Goal: Information Seeking & Learning: Compare options

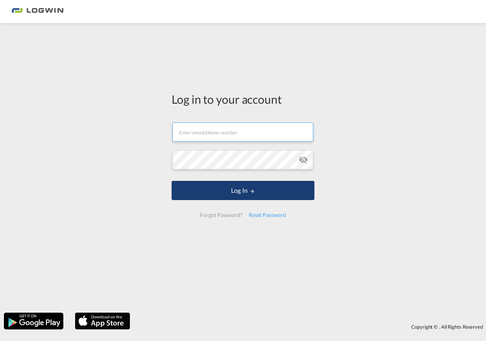
type input "[PERSON_NAME][EMAIL_ADDRESS][PERSON_NAME][DOMAIN_NAME]"
click at [244, 193] on button "Log In" at bounding box center [243, 190] width 143 height 19
